Goal: Task Accomplishment & Management: Complete application form

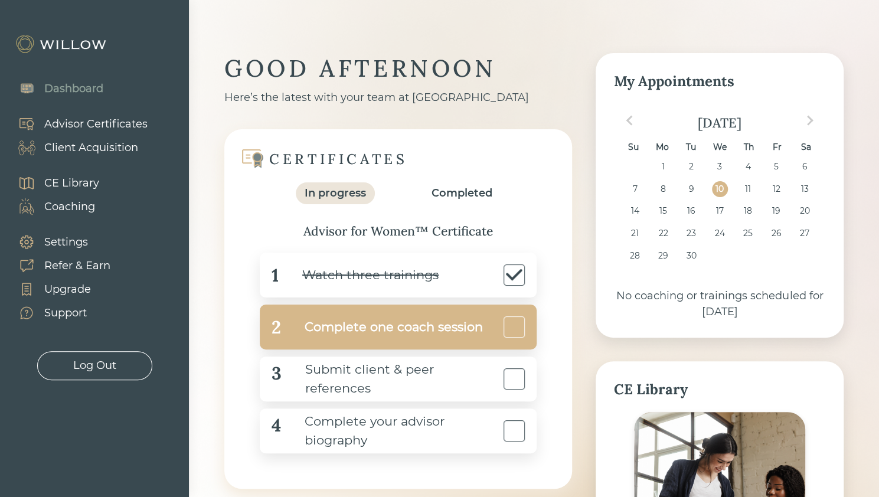
click at [521, 329] on div at bounding box center [514, 326] width 21 height 21
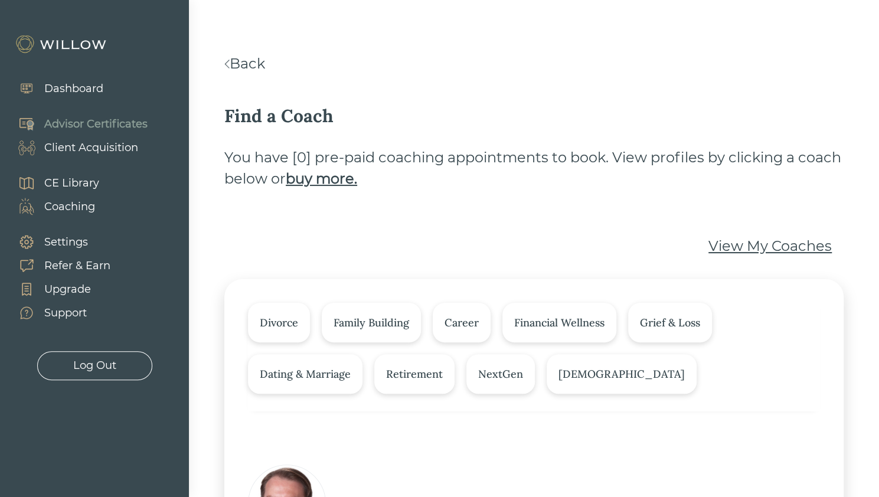
click at [249, 65] on link "Back" at bounding box center [244, 63] width 41 height 17
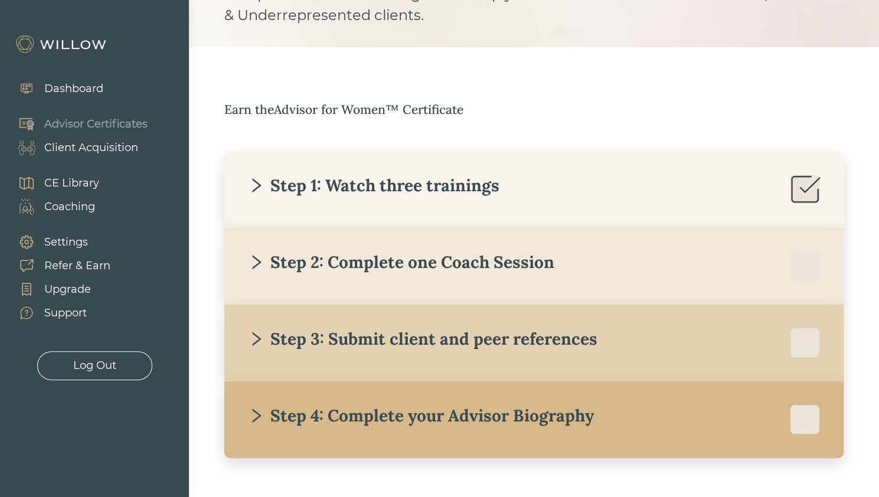
scroll to position [116, 0]
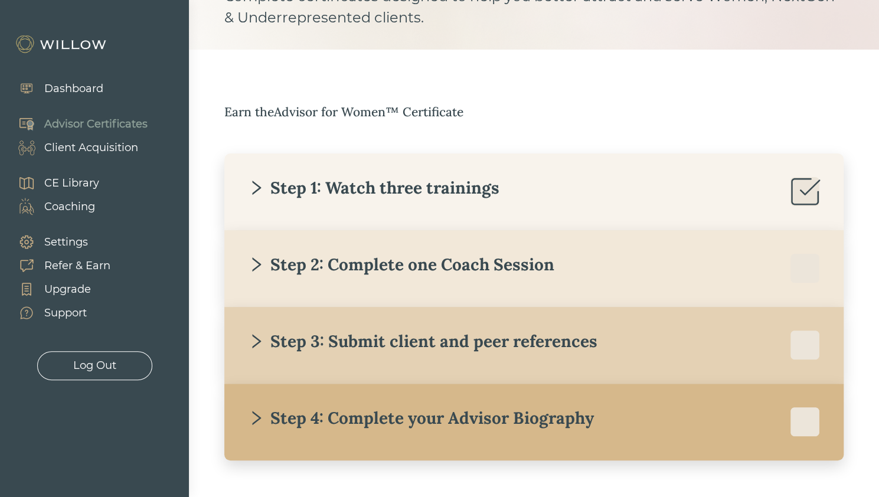
click at [452, 352] on div "Step 3: Submit client and peer references" at bounding box center [534, 346] width 572 height 30
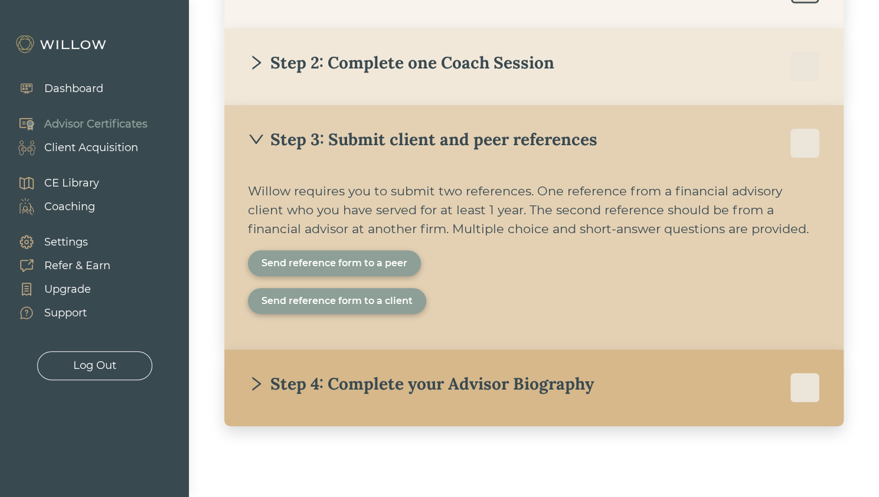
scroll to position [318, 0]
